Goal: Information Seeking & Learning: Learn about a topic

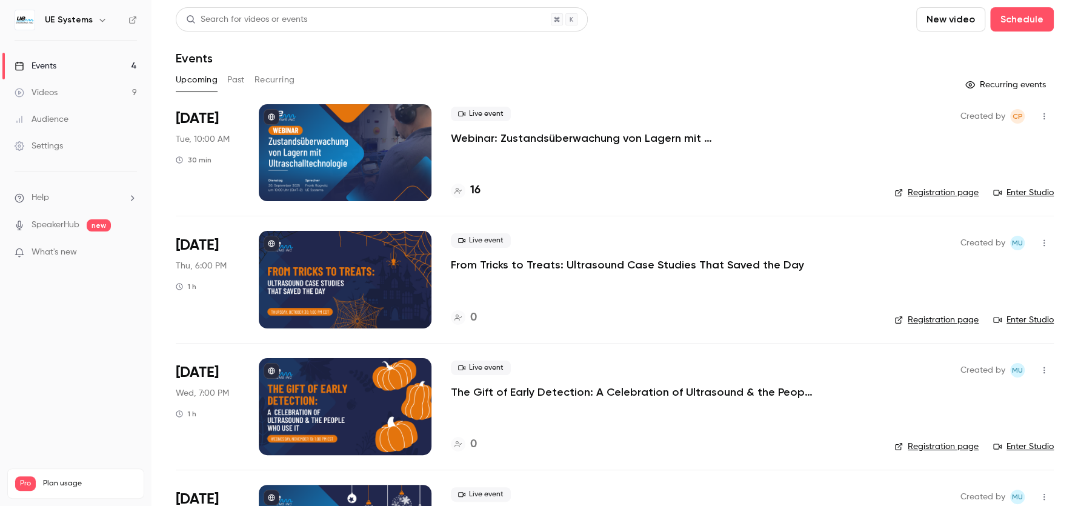
click at [476, 190] on h4 "16" at bounding box center [475, 190] width 10 height 16
click at [242, 82] on button "Past" at bounding box center [236, 79] width 18 height 19
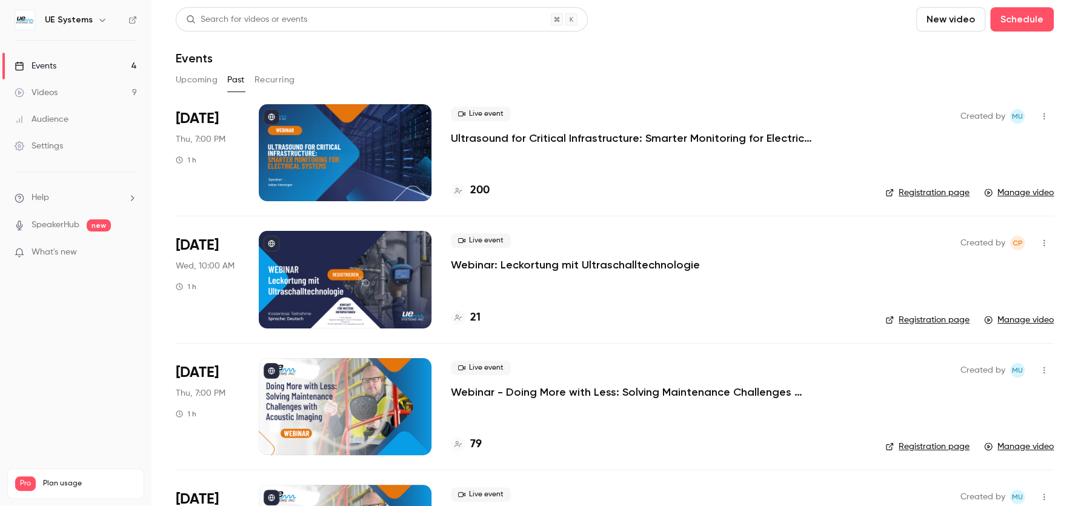
click at [362, 180] on div at bounding box center [345, 152] width 173 height 97
click at [264, 82] on button "Recurring" at bounding box center [274, 79] width 41 height 19
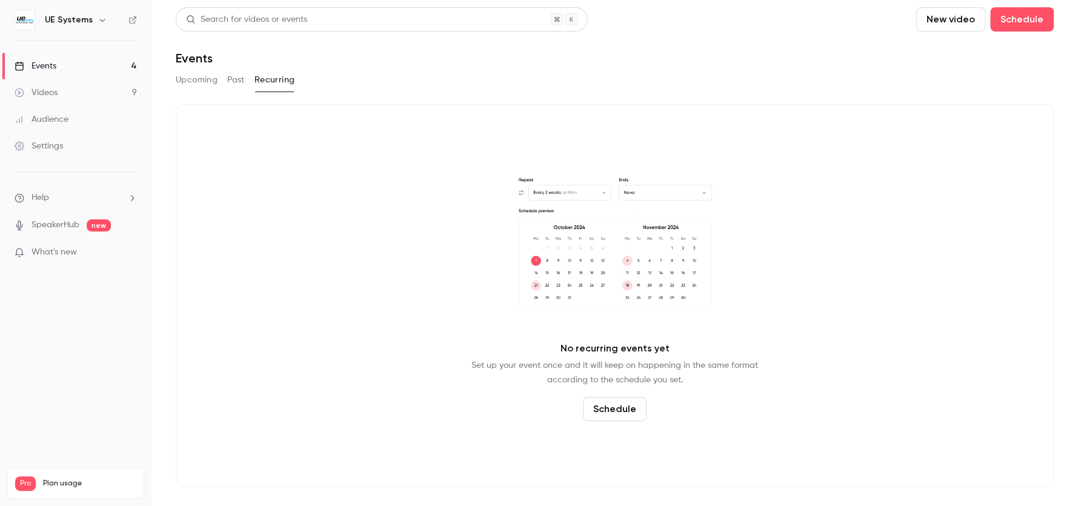
click at [198, 84] on button "Upcoming" at bounding box center [197, 79] width 42 height 19
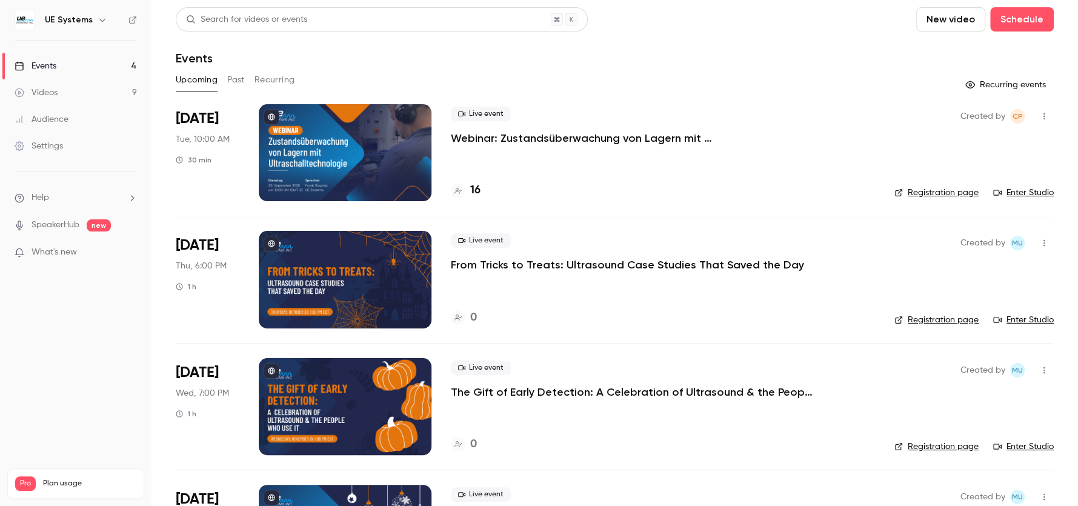
click at [369, 279] on div at bounding box center [345, 279] width 173 height 97
click at [396, 408] on div at bounding box center [345, 406] width 173 height 97
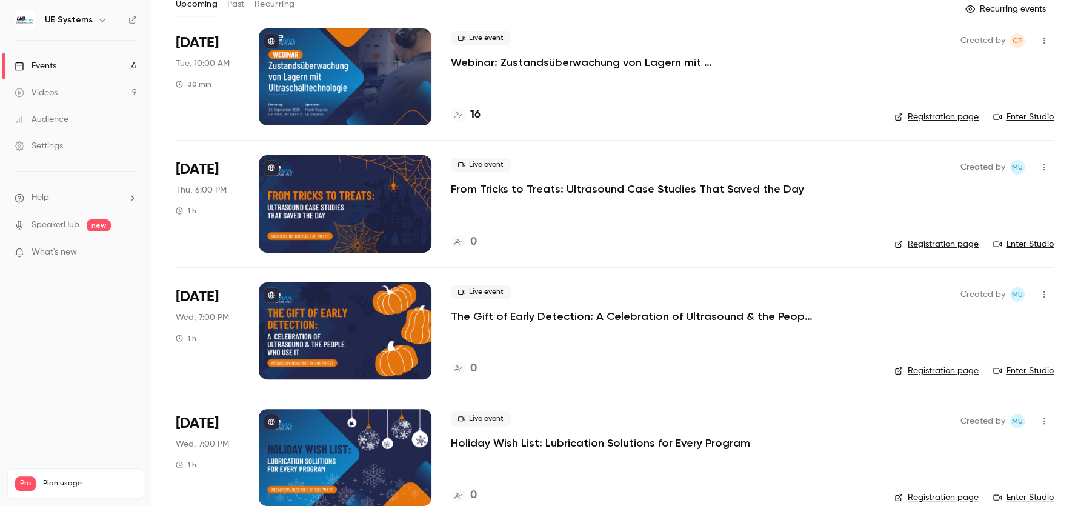
scroll to position [97, 0]
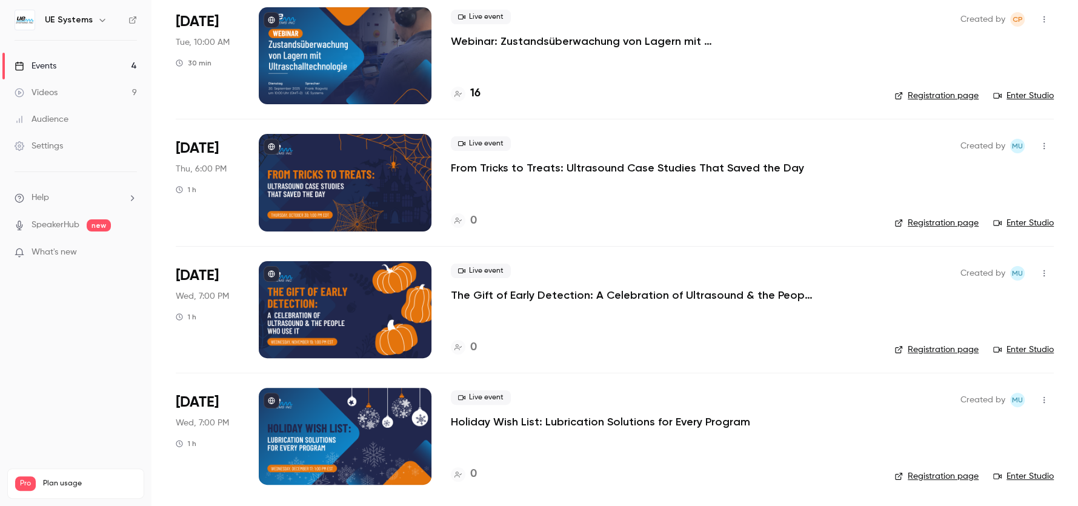
click at [349, 428] on div at bounding box center [345, 436] width 173 height 97
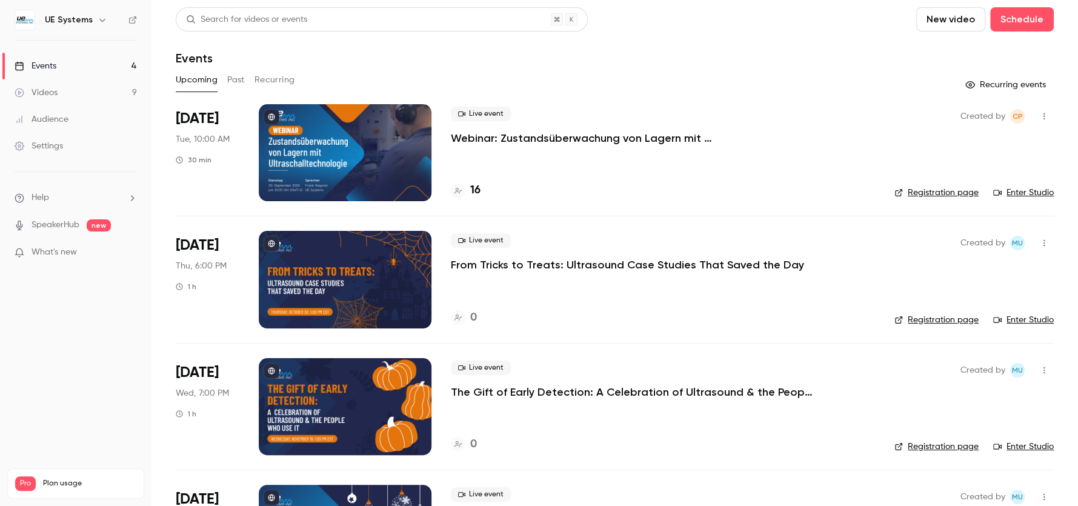
click at [636, 54] on div "Events" at bounding box center [615, 58] width 878 height 15
click at [368, 170] on div at bounding box center [345, 152] width 173 height 97
click at [653, 60] on div "Events" at bounding box center [615, 58] width 878 height 15
